Goal: Contribute content: Contribute content

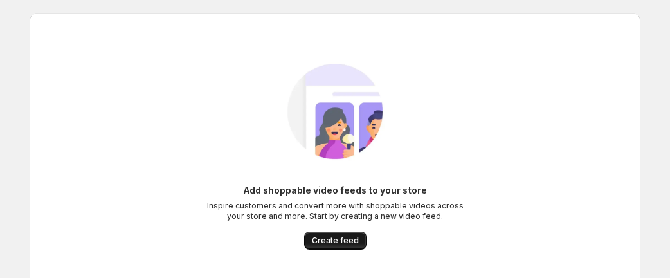
scroll to position [71, 0]
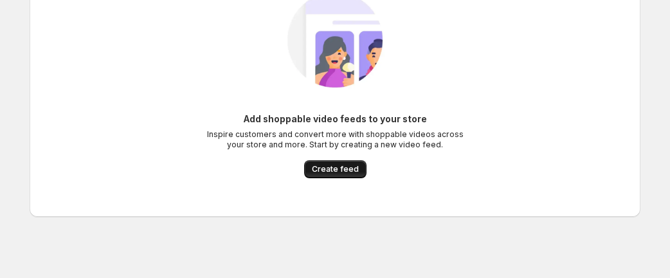
click at [348, 170] on span "Create feed" at bounding box center [335, 169] width 47 height 10
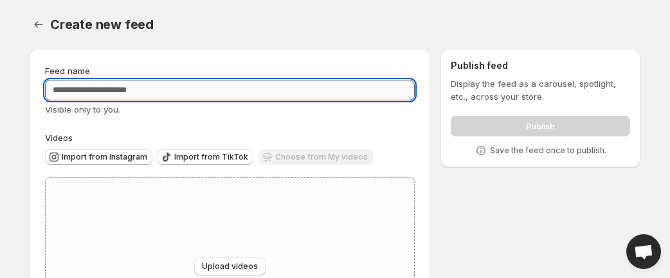
click at [118, 91] on input "Feed name" at bounding box center [230, 90] width 370 height 21
click at [103, 91] on input "Feed name" at bounding box center [230, 90] width 370 height 21
click at [98, 88] on input "Feed name" at bounding box center [230, 90] width 370 height 21
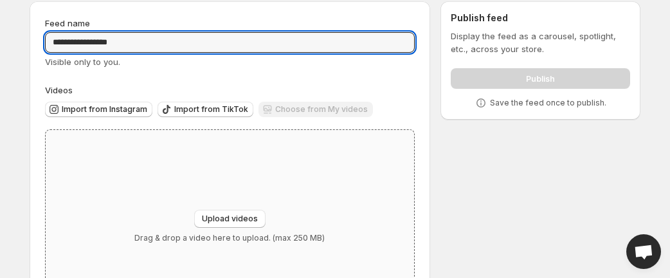
scroll to position [124, 0]
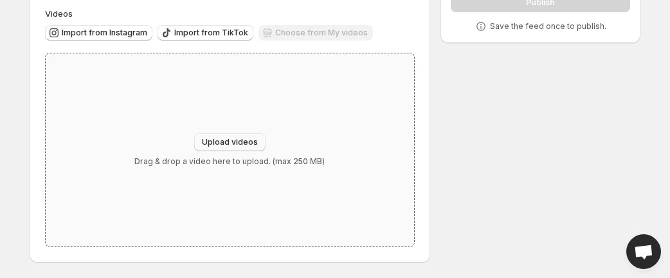
type input "**********"
click at [228, 140] on span "Upload videos" at bounding box center [230, 142] width 56 height 10
type input "**********"
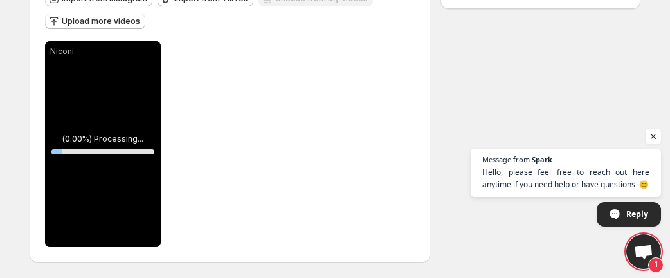
scroll to position [0, 0]
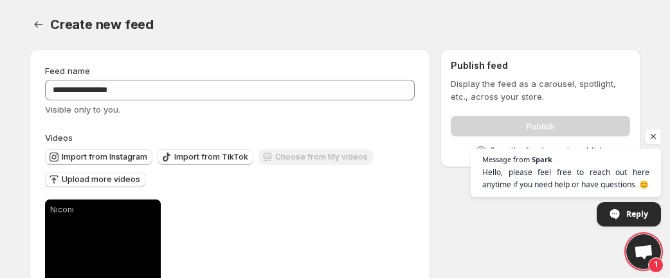
click at [486, 240] on div "**********" at bounding box center [330, 238] width 622 height 398
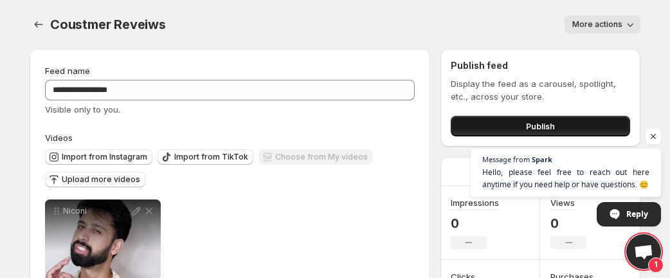
click at [537, 125] on span "Publish" at bounding box center [540, 126] width 29 height 13
click at [535, 127] on span "Publish" at bounding box center [540, 126] width 29 height 13
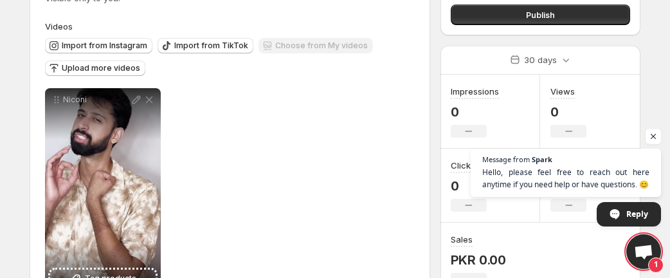
scroll to position [159, 0]
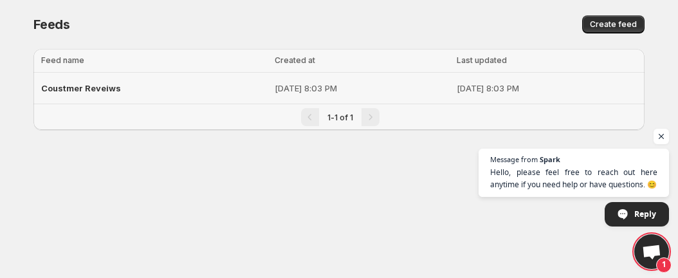
click at [152, 86] on div "Coustmer Reveiws" at bounding box center [154, 88] width 226 height 23
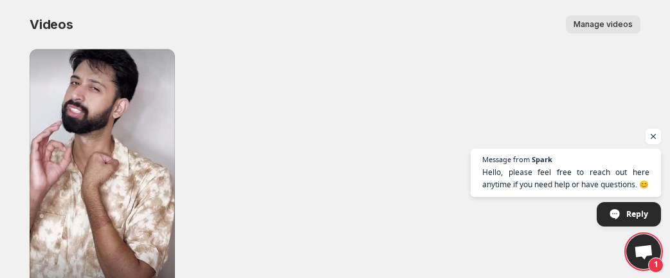
click at [607, 24] on span "Manage videos" at bounding box center [603, 24] width 59 height 10
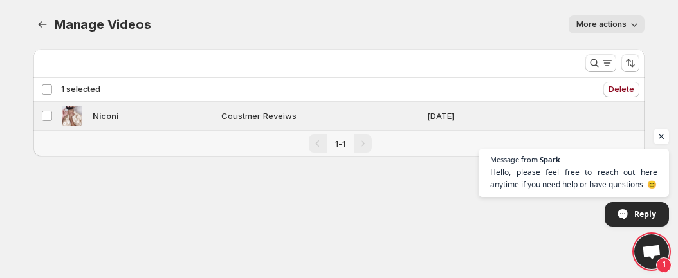
click at [621, 20] on span "More actions" at bounding box center [602, 24] width 50 height 10
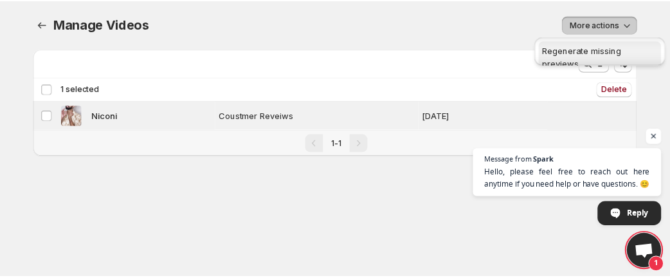
scroll to position [10, 0]
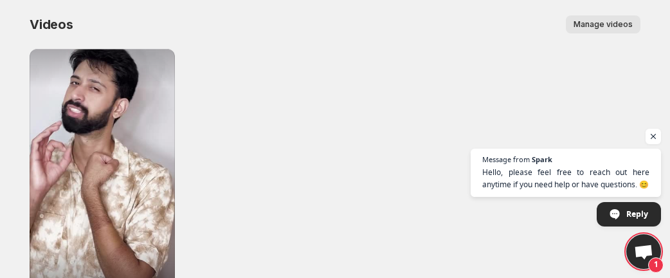
click at [603, 30] on button "Manage videos" at bounding box center [603, 24] width 75 height 18
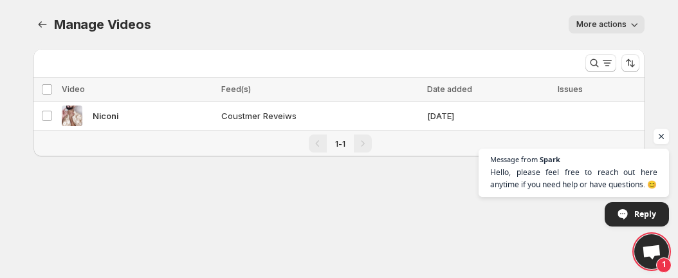
click at [607, 28] on span "More actions" at bounding box center [602, 24] width 50 height 10
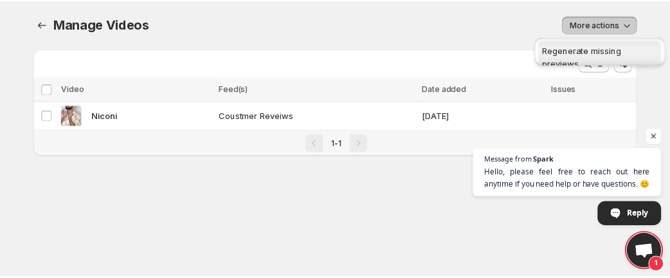
scroll to position [10, 0]
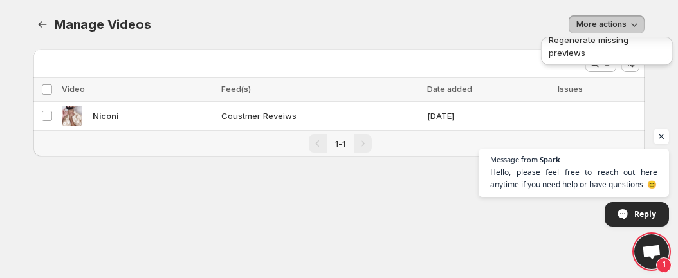
click at [107, 194] on body "Home Feeds Videos Subscription Settings Manage Videos. This page is ready Manag…" at bounding box center [339, 139] width 678 height 278
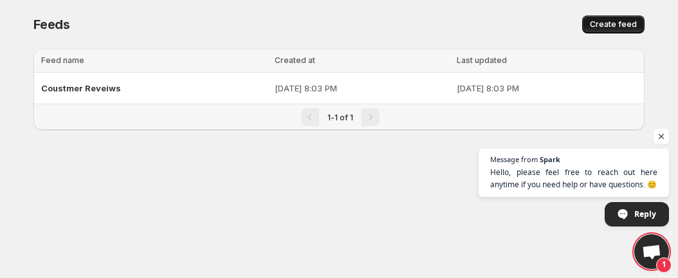
click at [612, 23] on span "Create feed" at bounding box center [613, 24] width 47 height 10
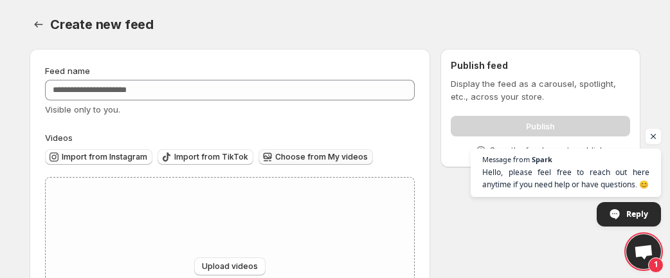
click at [327, 154] on span "Choose from My videos" at bounding box center [321, 157] width 93 height 10
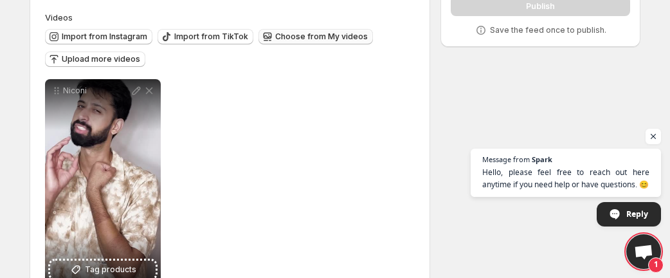
scroll to position [143, 0]
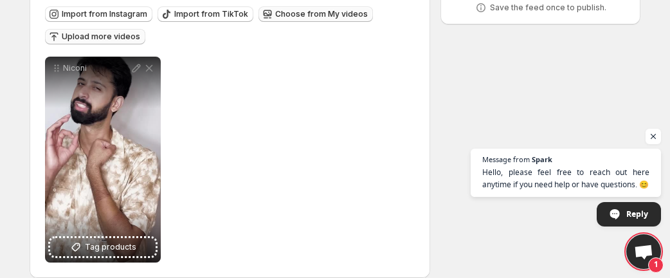
click at [78, 34] on span "Upload more videos" at bounding box center [101, 37] width 79 height 10
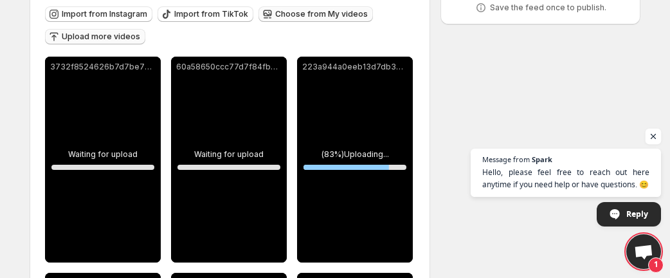
click at [655, 136] on span "Open chat" at bounding box center [654, 137] width 16 height 16
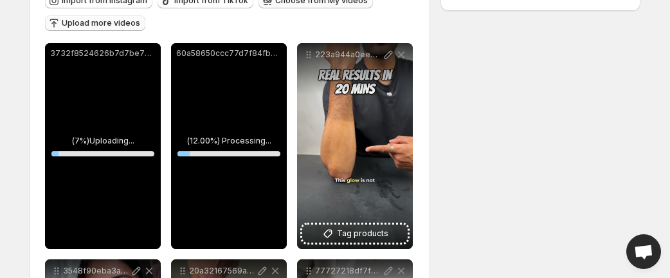
scroll to position [162, 0]
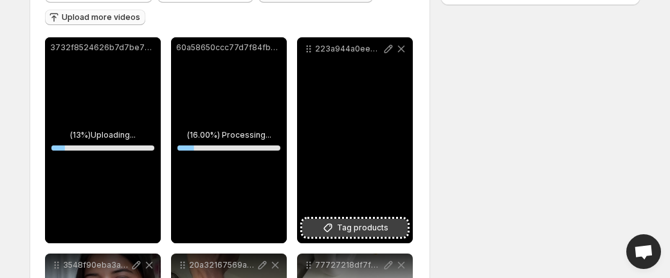
click at [339, 220] on button "Tag products" at bounding box center [355, 228] width 106 height 18
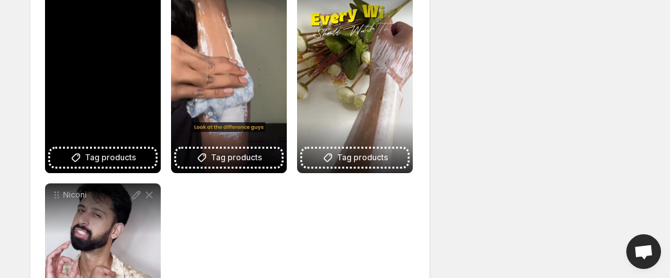
scroll to position [448, 0]
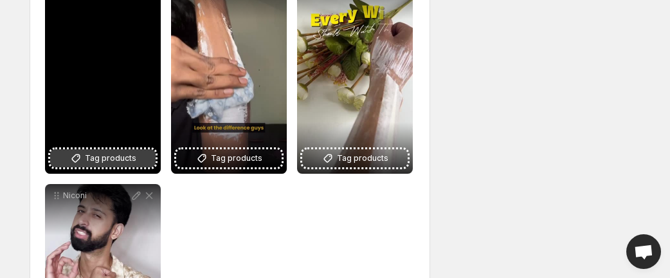
click at [124, 156] on span "Tag products" at bounding box center [110, 158] width 51 height 13
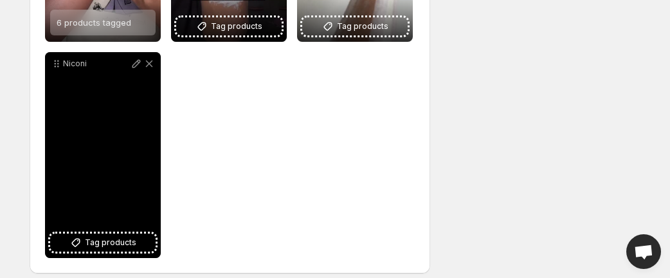
scroll to position [591, 0]
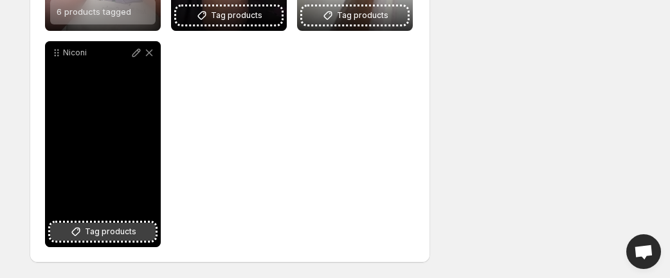
click at [107, 228] on span "Tag products" at bounding box center [110, 231] width 51 height 13
click at [102, 232] on span "Tag products" at bounding box center [110, 231] width 51 height 13
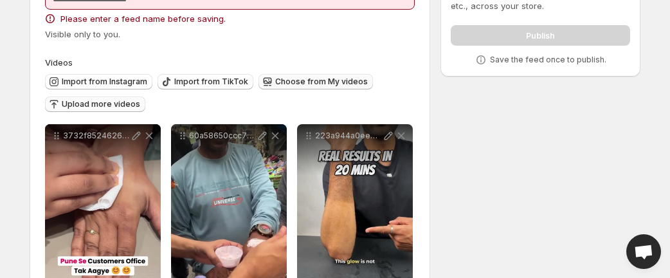
scroll to position [0, 0]
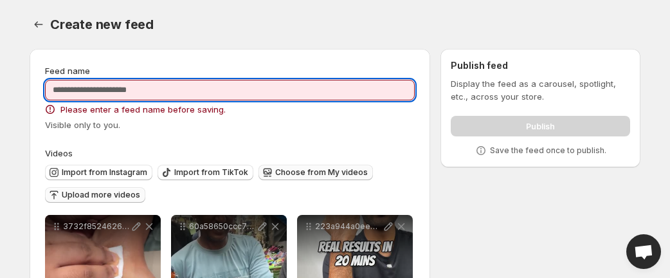
click at [124, 93] on input "Feed name" at bounding box center [230, 90] width 370 height 21
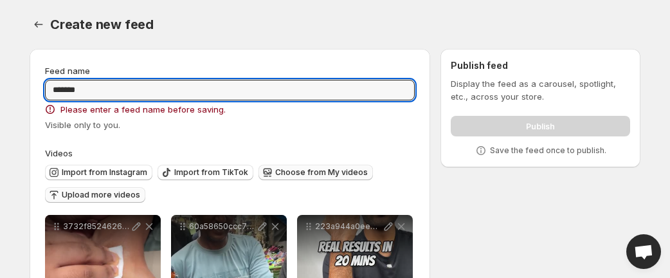
type input "******"
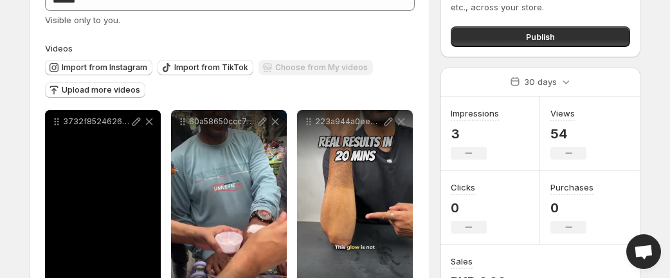
scroll to position [71, 0]
